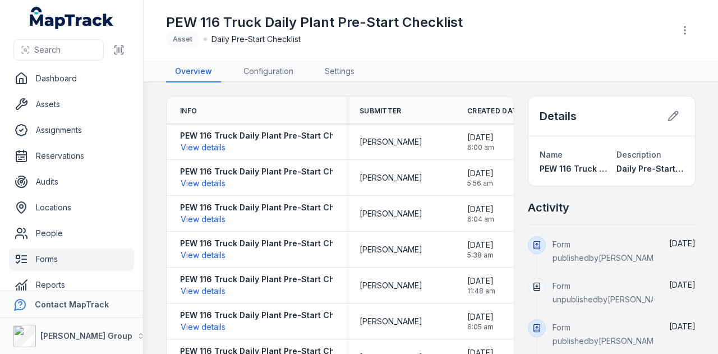
scroll to position [13, 0]
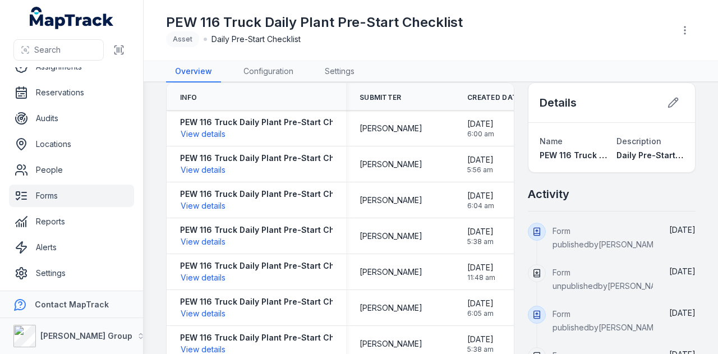
click at [57, 205] on link "Forms" at bounding box center [71, 195] width 125 height 22
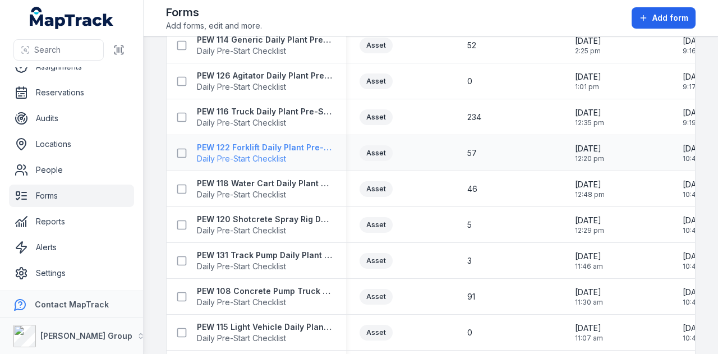
scroll to position [897, 0]
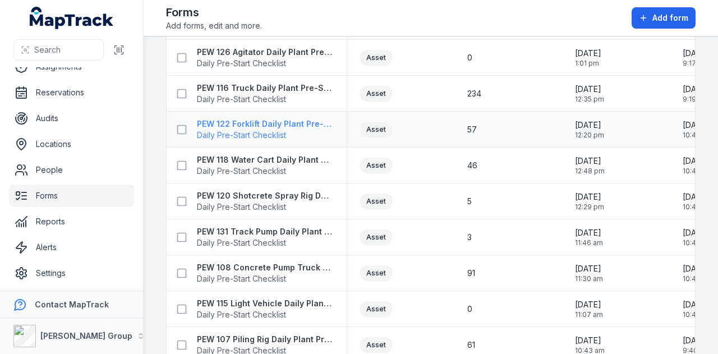
click at [287, 120] on strong "PEW 122 Forklift Daily Plant Pre-Start Checklist" at bounding box center [265, 123] width 136 height 11
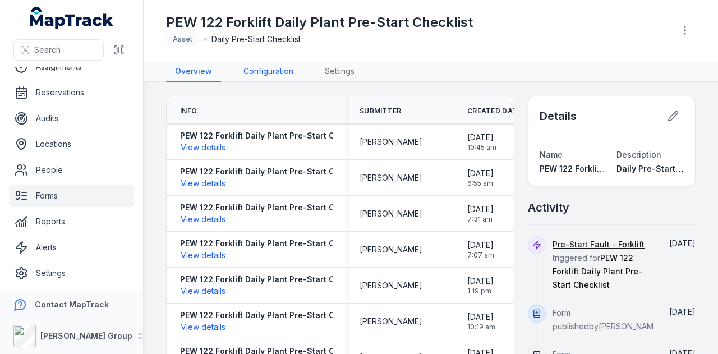
click at [274, 68] on link "Configuration" at bounding box center [268, 71] width 68 height 21
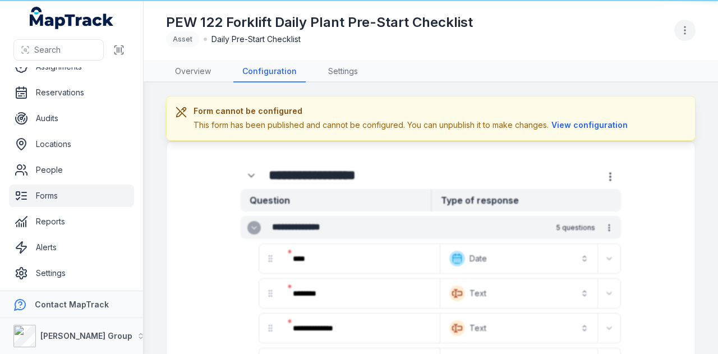
click at [682, 34] on icon "button" at bounding box center [684, 30] width 11 height 11
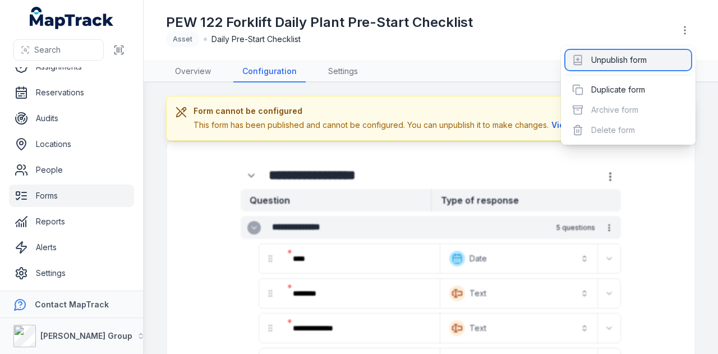
click at [659, 62] on div "Unpublish form" at bounding box center [628, 60] width 126 height 20
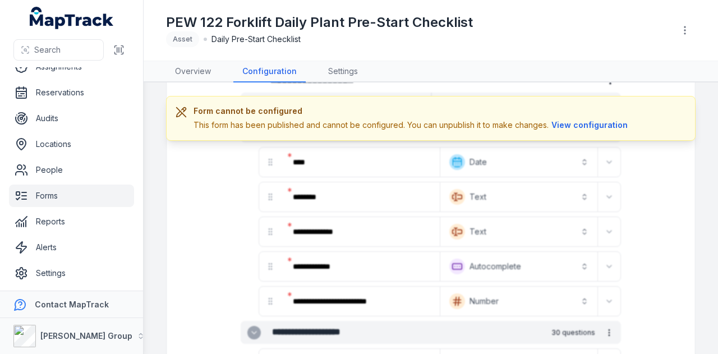
scroll to position [112, 0]
